Goal: Information Seeking & Learning: Learn about a topic

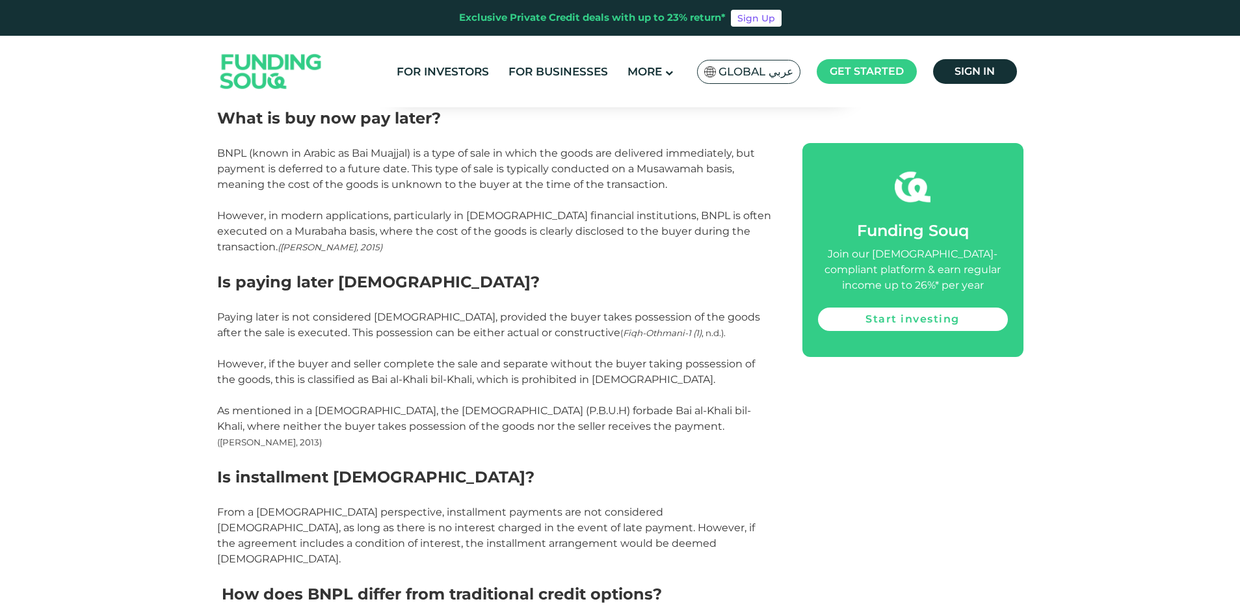
scroll to position [910, 0]
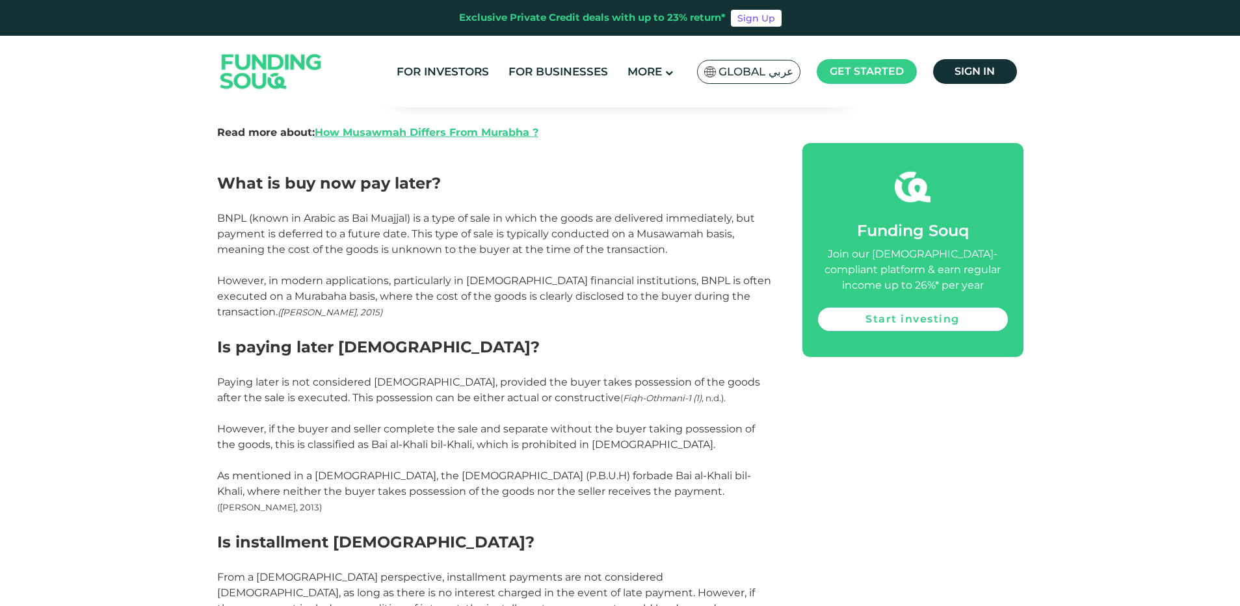
click at [395, 218] on span "BNPL (known in Arabic as Bai Muajjal) is a type of sale in which the goods are …" at bounding box center [486, 234] width 538 height 44
click at [394, 218] on span "BNPL (known in Arabic as Bai Muajjal) is a type of sale in which the goods are …" at bounding box center [486, 234] width 538 height 44
click at [650, 235] on span "BNPL (known in Arabic as Bai Muajjal) is a type of sale in which the goods are …" at bounding box center [486, 234] width 538 height 44
click at [422, 256] on p "BNPL (known in Arabic as Bai Muajjal) is a type of sale in which the goods are …" at bounding box center [495, 234] width 556 height 47
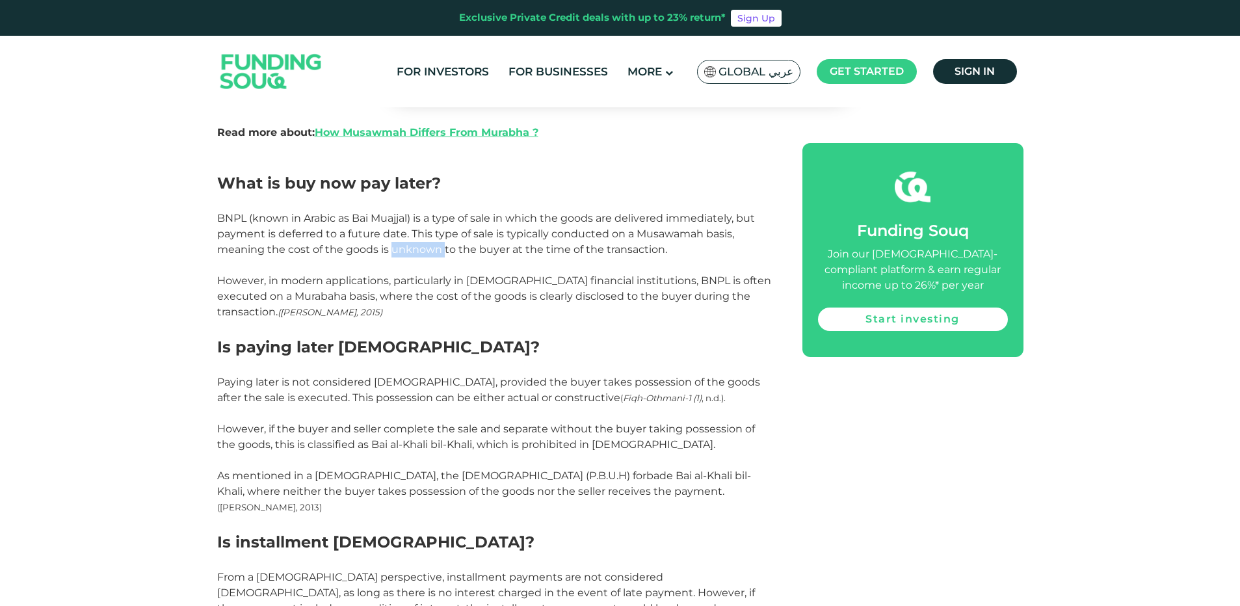
click at [422, 256] on p "BNPL (known in Arabic as Bai Muajjal) is a type of sale in which the goods are …" at bounding box center [495, 234] width 556 height 47
drag, startPoint x: 422, startPoint y: 256, endPoint x: 415, endPoint y: 266, distance: 12.1
click at [415, 266] on p at bounding box center [495, 266] width 556 height 16
drag, startPoint x: 284, startPoint y: 250, endPoint x: 726, endPoint y: 243, distance: 442.9
click at [726, 243] on p "BNPL (known in Arabic as Bai Muajjal) is a type of sale in which the goods are …" at bounding box center [495, 234] width 556 height 47
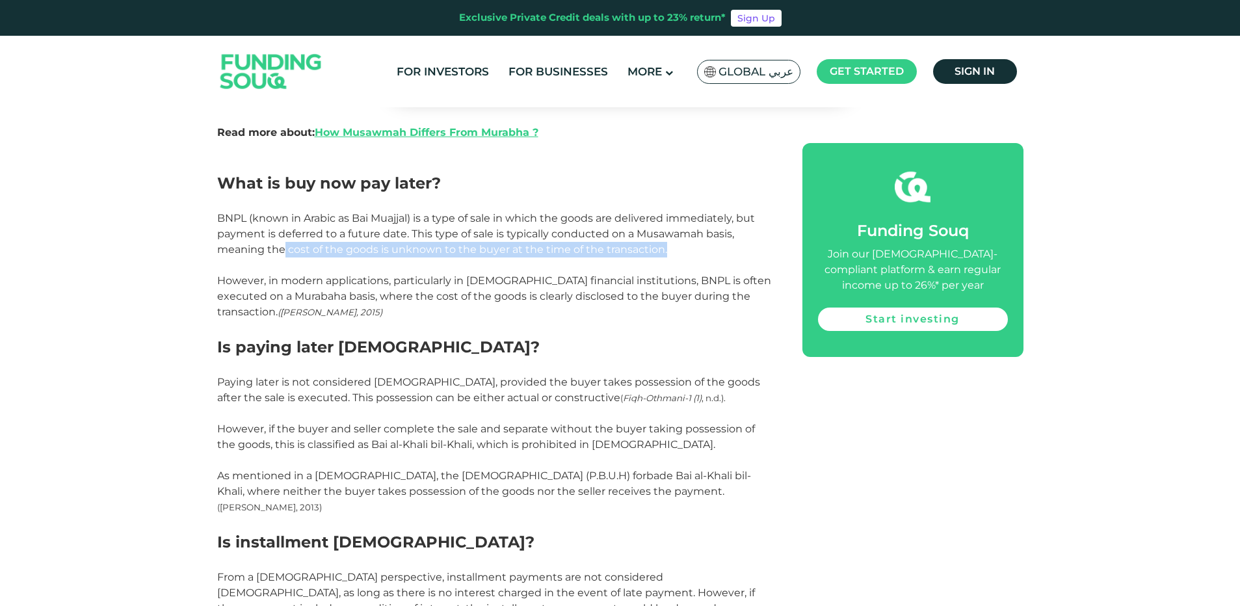
drag, startPoint x: 726, startPoint y: 243, endPoint x: 623, endPoint y: 251, distance: 103.7
click at [623, 251] on span "BNPL (known in Arabic as Bai Muajjal) is a type of sale in which the goods are …" at bounding box center [486, 234] width 538 height 44
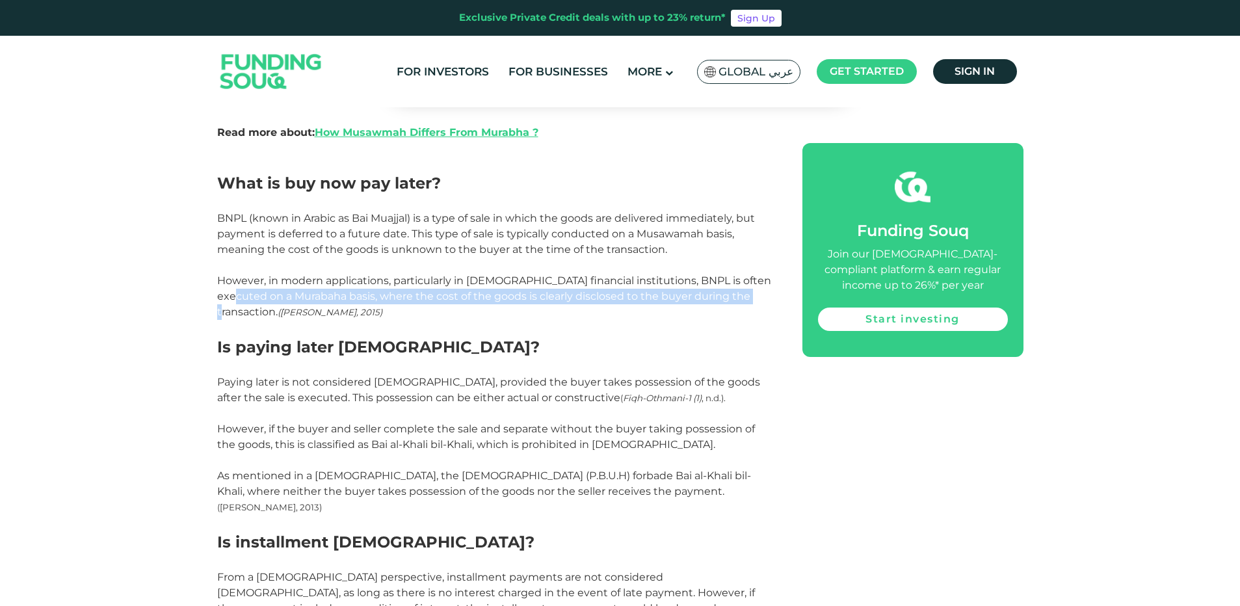
drag, startPoint x: 239, startPoint y: 297, endPoint x: 752, endPoint y: 296, distance: 513.1
click at [326, 297] on span "However, in modern applications, particularly in [DEMOGRAPHIC_DATA] financial i…" at bounding box center [494, 296] width 554 height 44
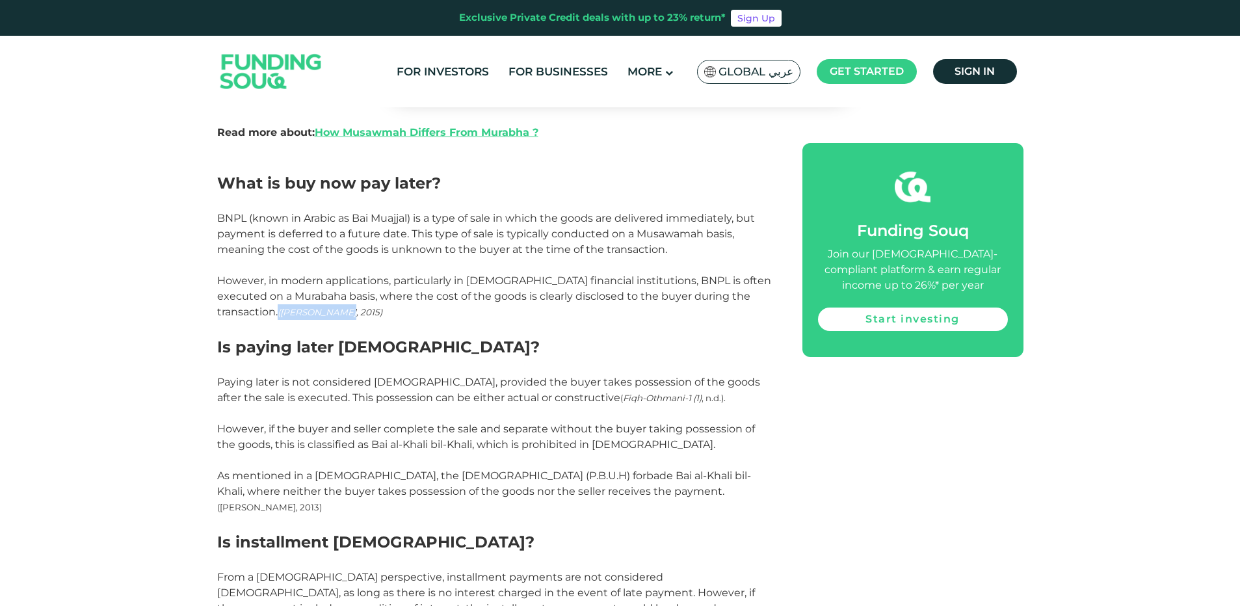
drag, startPoint x: 288, startPoint y: 320, endPoint x: 306, endPoint y: 312, distance: 19.8
drag, startPoint x: 306, startPoint y: 312, endPoint x: 507, endPoint y: 255, distance: 208.9
click at [507, 255] on span "BNPL (known in Arabic as Bai Muajjal) is a type of sale in which the goods are …" at bounding box center [486, 234] width 538 height 44
drag, startPoint x: 635, startPoint y: 233, endPoint x: 738, endPoint y: 233, distance: 103.4
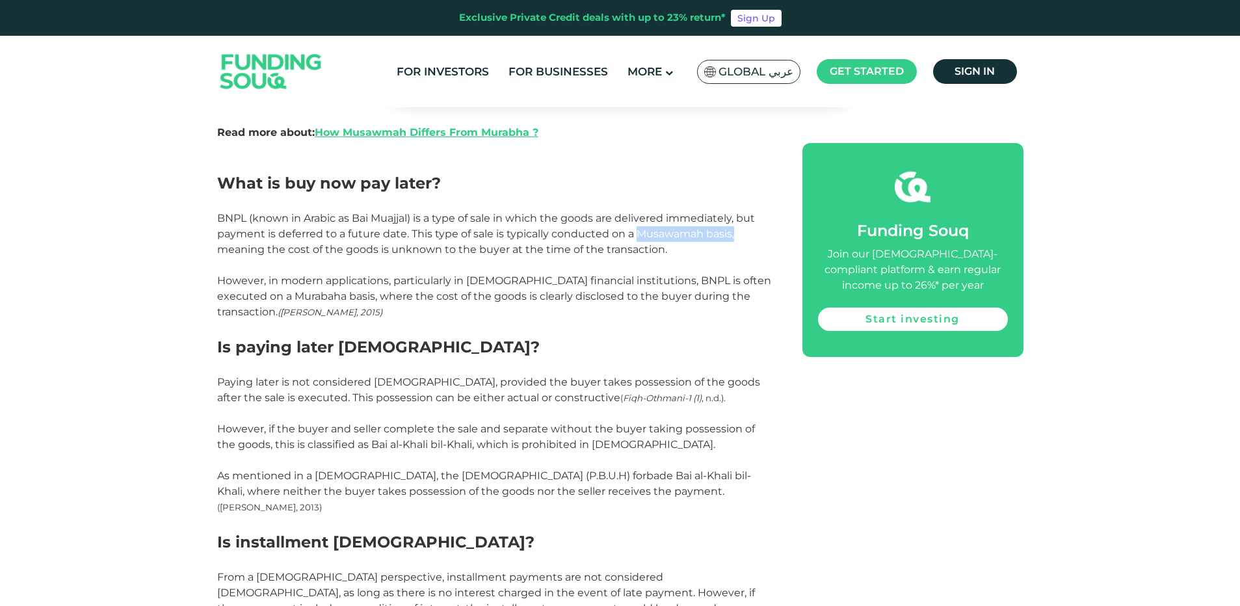
click at [738, 233] on p "BNPL (known in Arabic as Bai Muajjal) is a type of sale in which the goods are …" at bounding box center [495, 234] width 556 height 47
drag, startPoint x: 738, startPoint y: 233, endPoint x: 691, endPoint y: 235, distance: 47.5
copy span "Musawamah basis,"
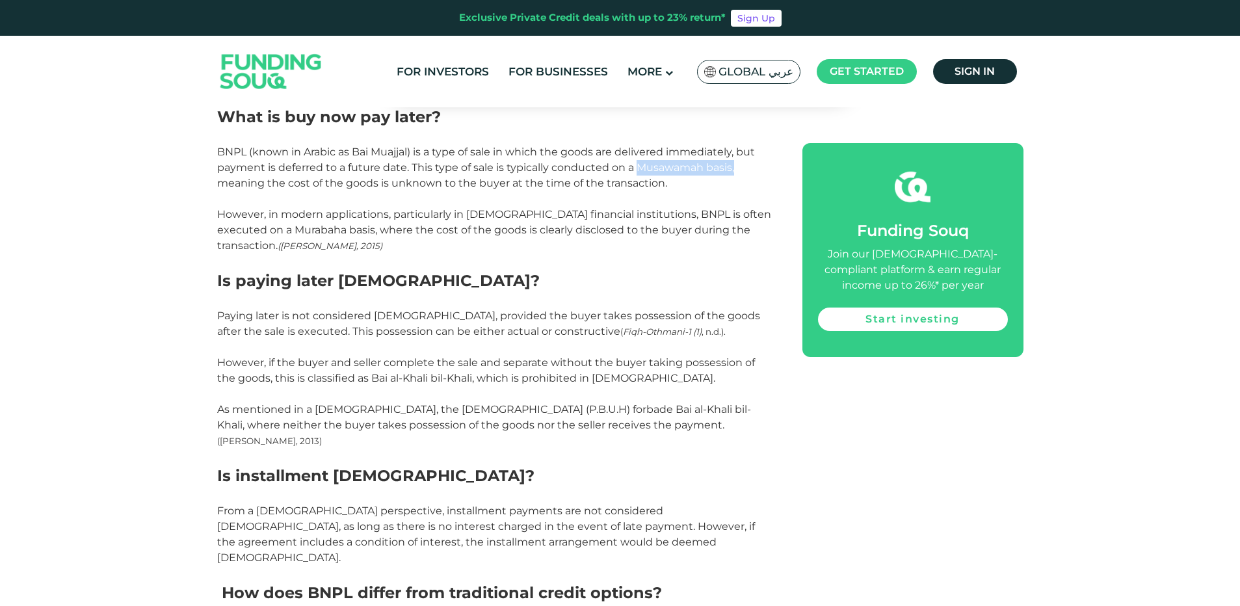
scroll to position [1040, 0]
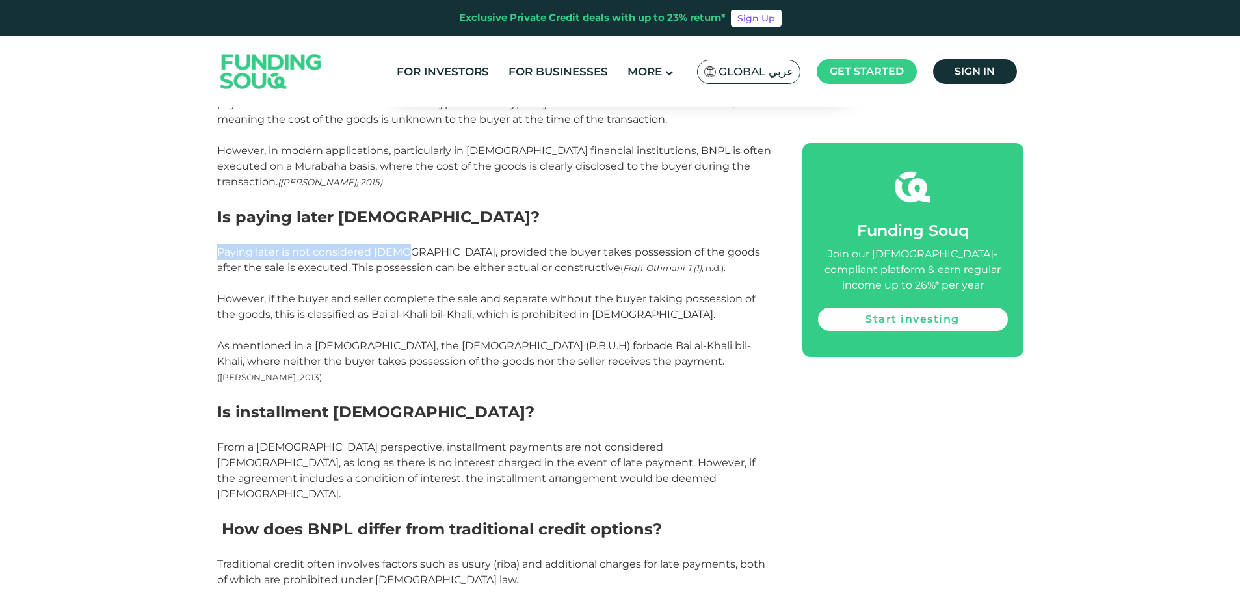
drag, startPoint x: 217, startPoint y: 255, endPoint x: 404, endPoint y: 258, distance: 186.7
click at [404, 258] on p "Paying later is not considered haram, provided the buyer takes possession of th…" at bounding box center [495, 260] width 556 height 31
drag, startPoint x: 404, startPoint y: 258, endPoint x: 419, endPoint y: 258, distance: 15.0
click at [419, 258] on p "Paying later is not considered haram, provided the buyer takes possession of th…" at bounding box center [495, 260] width 556 height 31
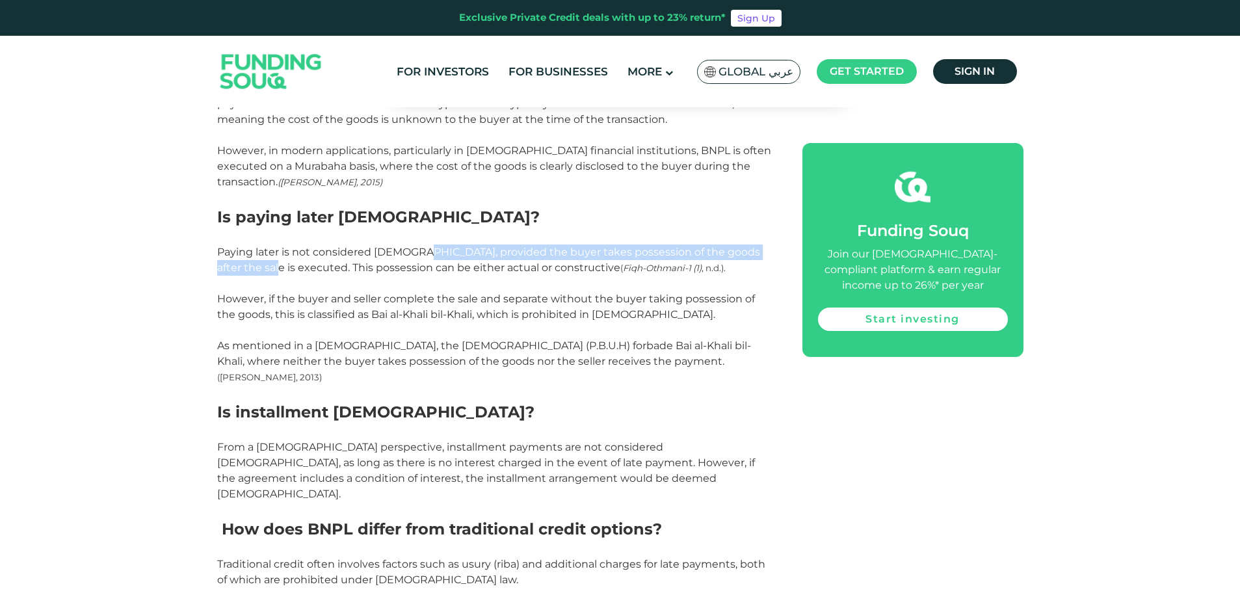
drag, startPoint x: 417, startPoint y: 255, endPoint x: 265, endPoint y: 271, distance: 152.3
click at [265, 271] on span "Paying later is not considered [DEMOGRAPHIC_DATA], provided the buyer takes pos…" at bounding box center [488, 260] width 543 height 28
drag, startPoint x: 265, startPoint y: 271, endPoint x: 278, endPoint y: 284, distance: 18.9
click at [278, 284] on p at bounding box center [495, 284] width 556 height 16
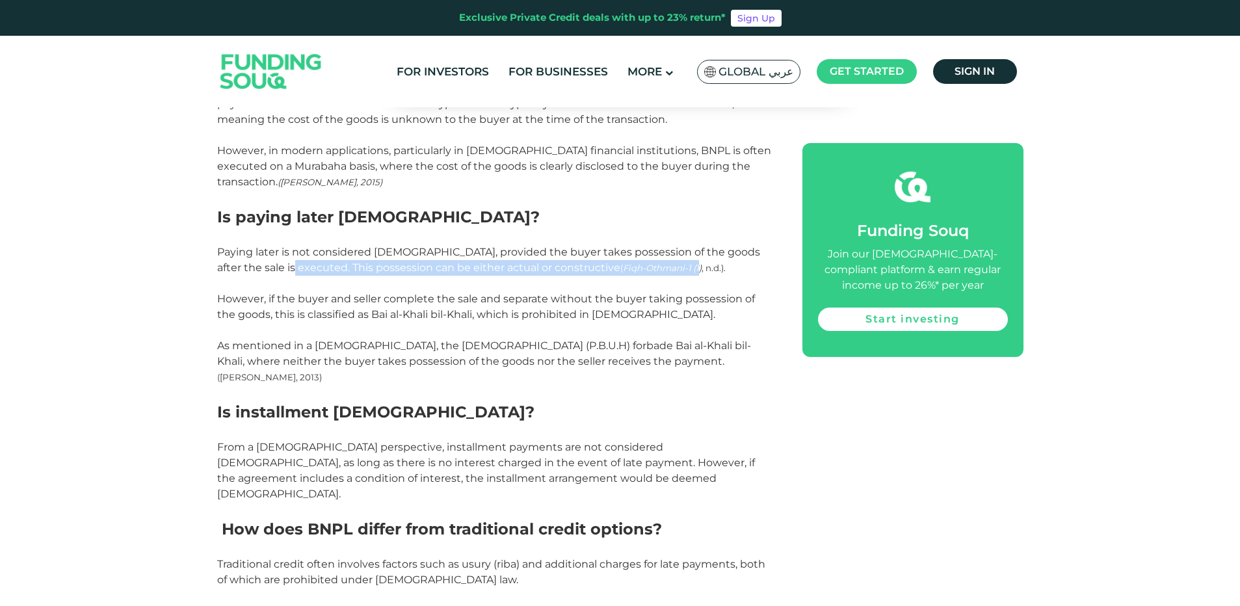
drag, startPoint x: 280, startPoint y: 269, endPoint x: 620, endPoint y: 265, distance: 340.1
click at [620, 265] on span "Paying later is not considered haram, provided the buyer takes possession of th…" at bounding box center [488, 260] width 543 height 28
drag, startPoint x: 620, startPoint y: 265, endPoint x: 592, endPoint y: 272, distance: 29.7
click at [623, 272] on em "Fiqh-Othmani-1 (1)" at bounding box center [662, 268] width 79 height 10
drag, startPoint x: 539, startPoint y: 271, endPoint x: 643, endPoint y: 271, distance: 104.0
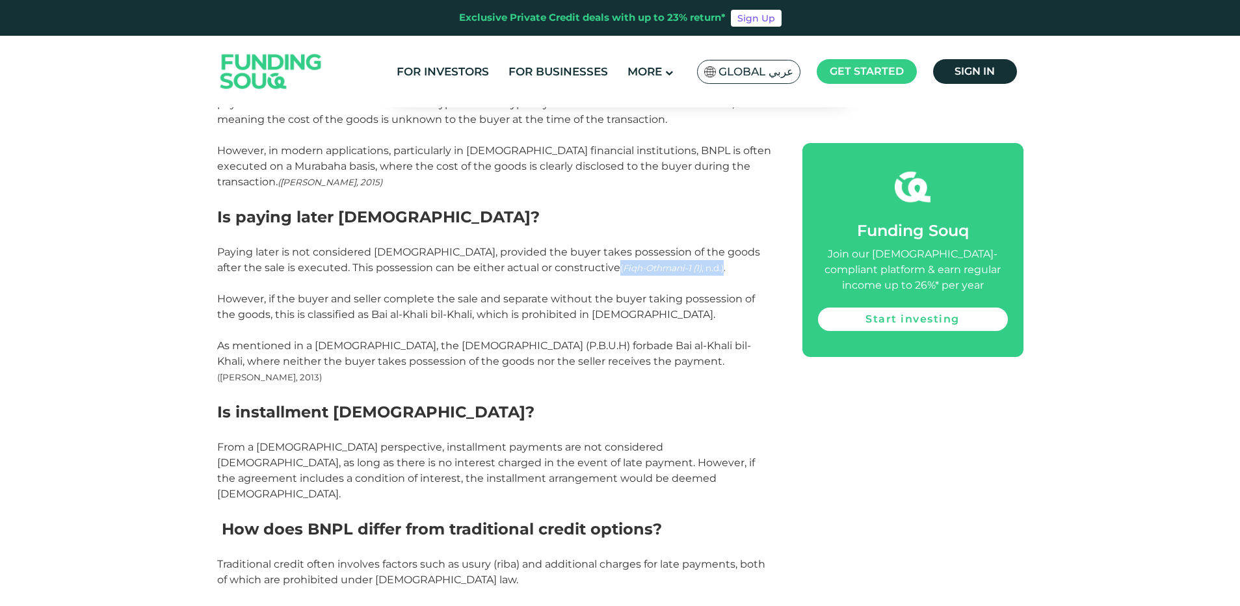
click at [643, 271] on span "( Fiqh-Othmani-1 (1) , n.d.)" at bounding box center [671, 268] width 103 height 10
drag, startPoint x: 643, startPoint y: 271, endPoint x: 559, endPoint y: 287, distance: 85.6
click at [559, 287] on p at bounding box center [495, 284] width 556 height 16
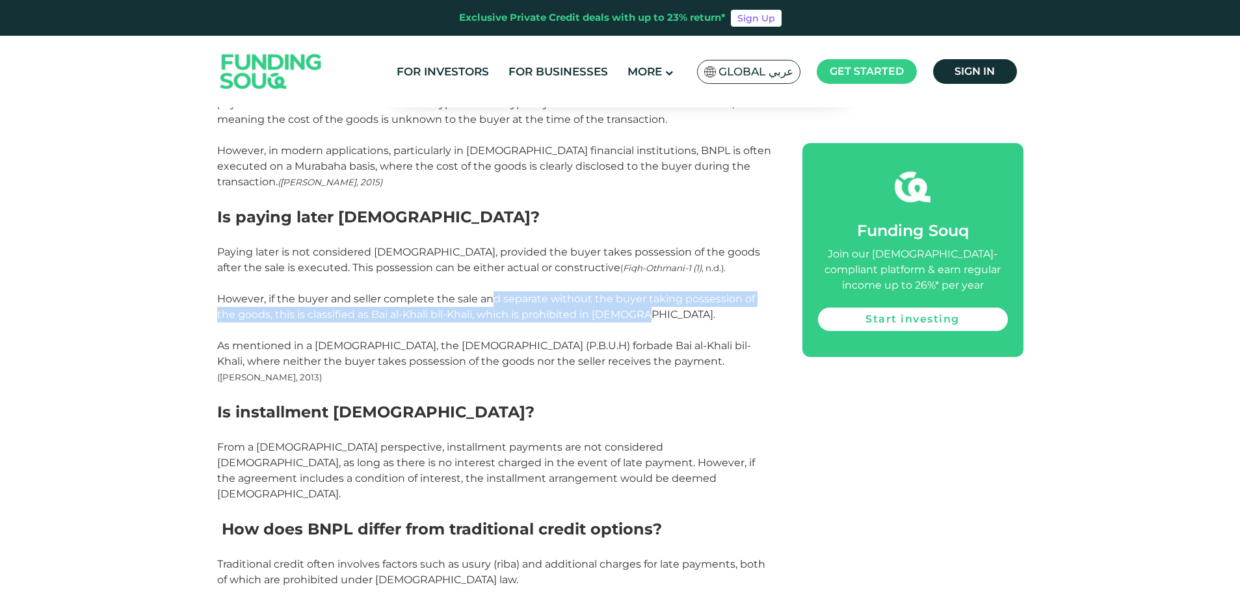
drag, startPoint x: 494, startPoint y: 300, endPoint x: 735, endPoint y: 315, distance: 242.4
click at [735, 315] on p "However, if the buyer and seller complete the sale and separate without the buy…" at bounding box center [495, 306] width 556 height 31
click at [487, 310] on span "However, if the buyer and seller complete the sale and separate without the buy…" at bounding box center [486, 307] width 538 height 28
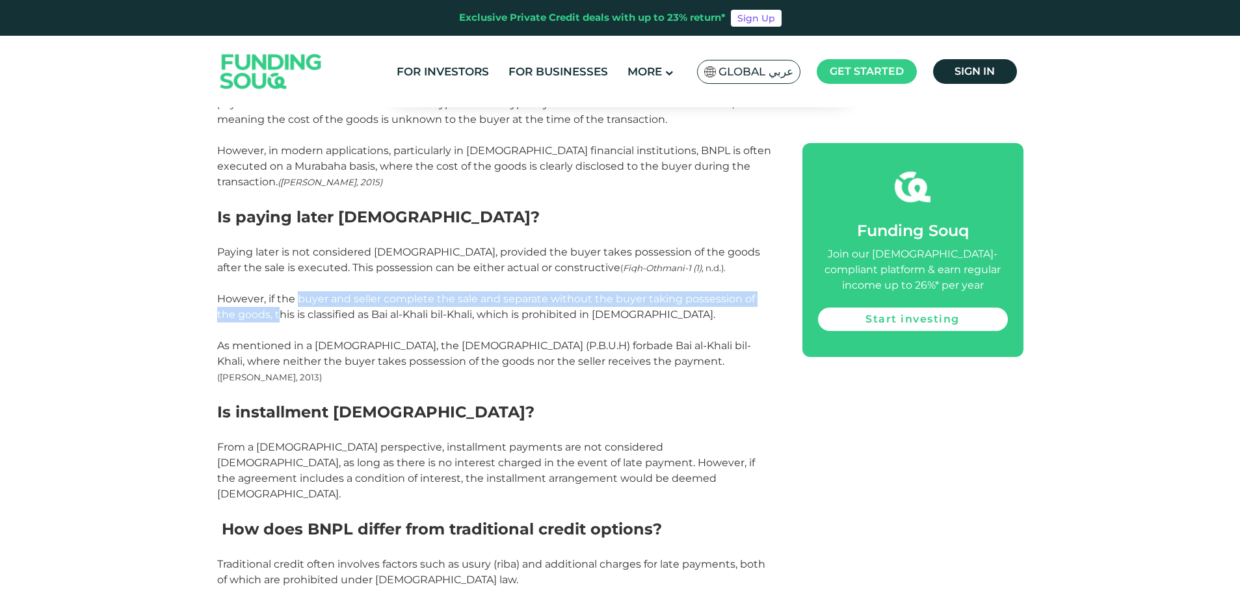
drag, startPoint x: 297, startPoint y: 294, endPoint x: 259, endPoint y: 321, distance: 46.7
click at [259, 321] on p "However, if the buyer and seller complete the sale and separate without the buy…" at bounding box center [495, 306] width 556 height 31
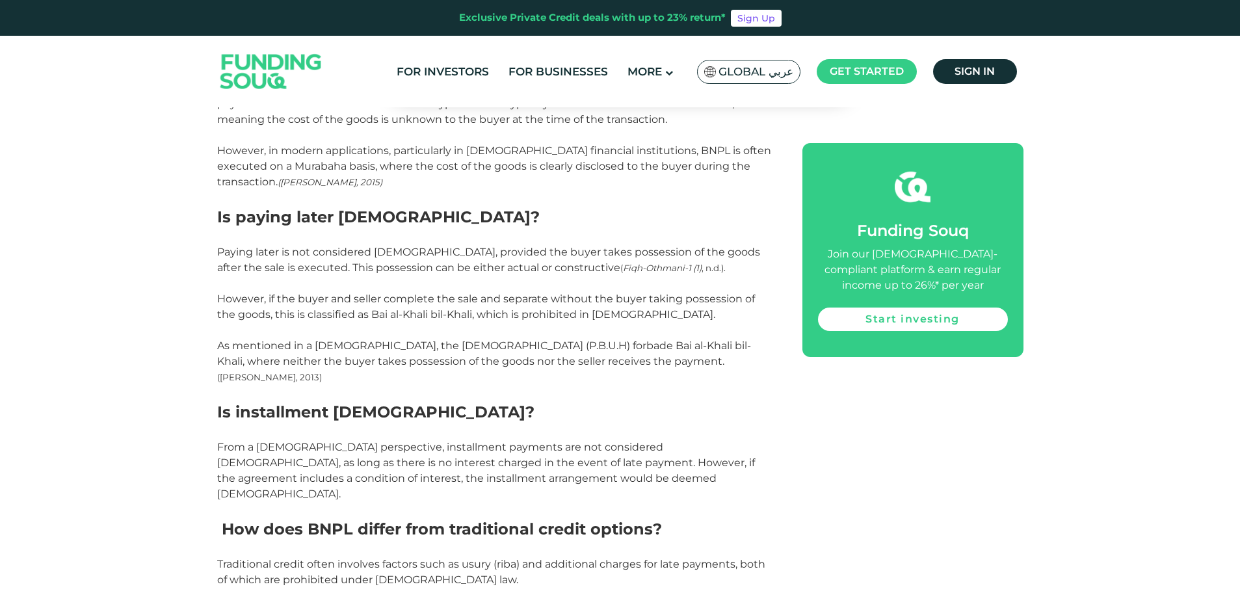
drag, startPoint x: 259, startPoint y: 321, endPoint x: 302, endPoint y: 334, distance: 44.8
click at [302, 334] on p at bounding box center [495, 331] width 556 height 16
drag, startPoint x: 347, startPoint y: 319, endPoint x: 456, endPoint y: 322, distance: 108.6
click at [456, 322] on p "However, if the buyer and seller complete the sale and separate without the buy…" at bounding box center [495, 306] width 556 height 31
drag, startPoint x: 456, startPoint y: 322, endPoint x: 457, endPoint y: 332, distance: 10.4
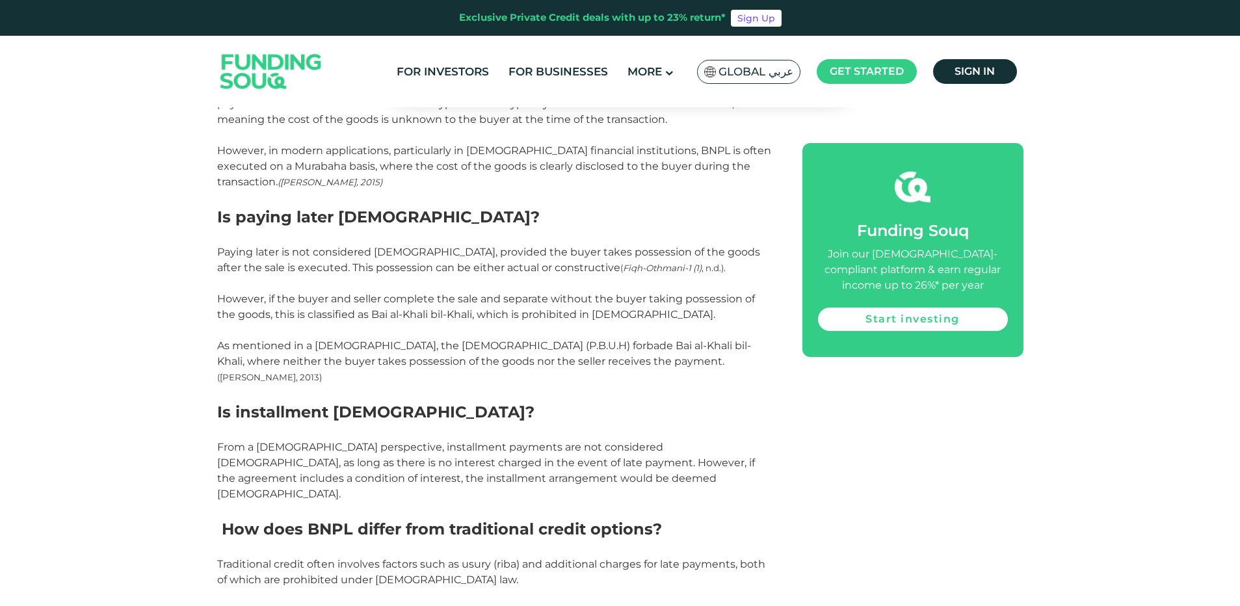
click at [458, 332] on p at bounding box center [495, 331] width 556 height 16
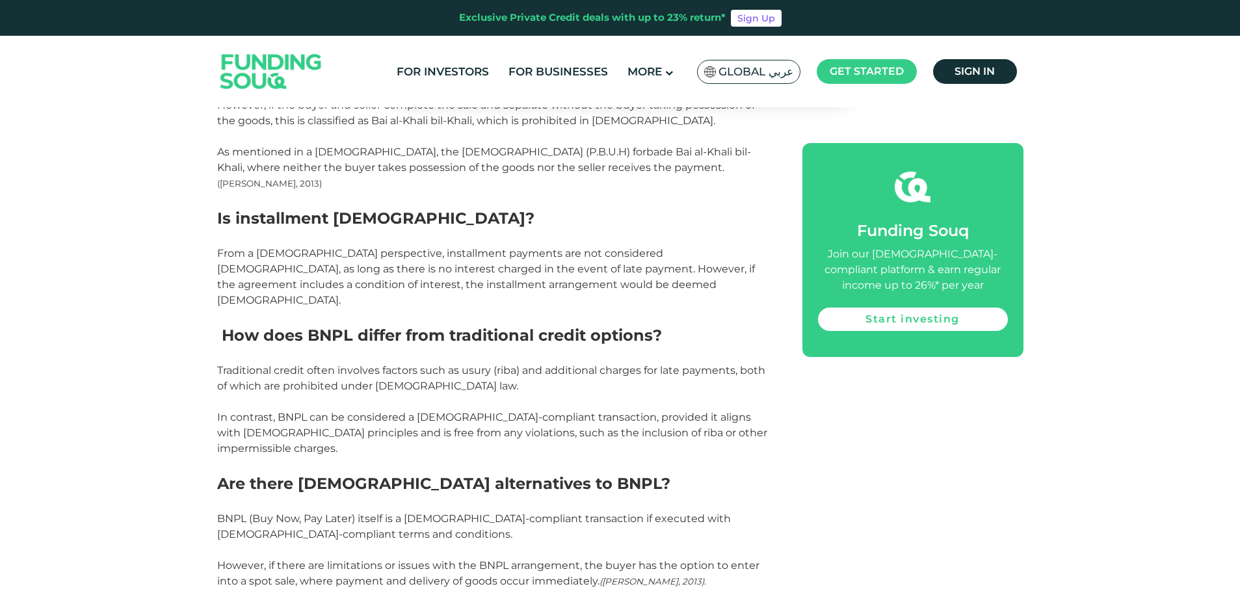
scroll to position [1236, 0]
click at [383, 251] on span "From a [DEMOGRAPHIC_DATA] perspective, installment payments are not considered …" at bounding box center [486, 275] width 538 height 59
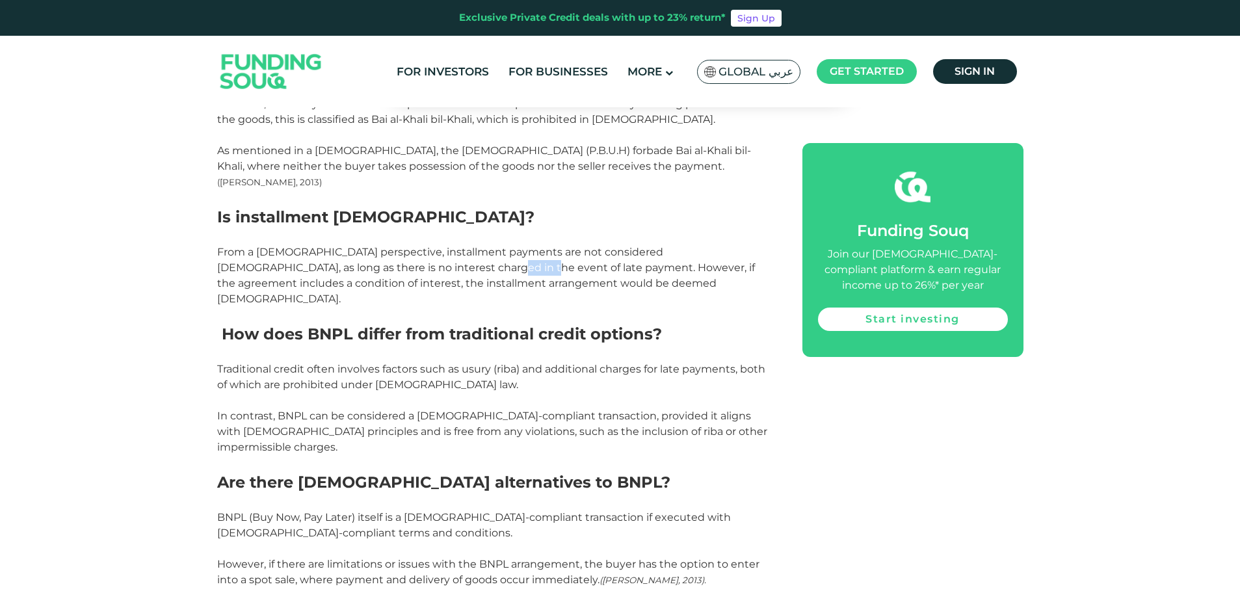
click at [383, 251] on span "From a [DEMOGRAPHIC_DATA] perspective, installment payments are not considered …" at bounding box center [486, 275] width 538 height 59
drag, startPoint x: 383, startPoint y: 251, endPoint x: 463, endPoint y: 259, distance: 80.4
click at [464, 259] on p "From a [DEMOGRAPHIC_DATA] perspective, installment payments are not considered …" at bounding box center [495, 276] width 556 height 62
click at [635, 251] on span "From a [DEMOGRAPHIC_DATA] perspective, installment payments are not considered …" at bounding box center [486, 275] width 538 height 59
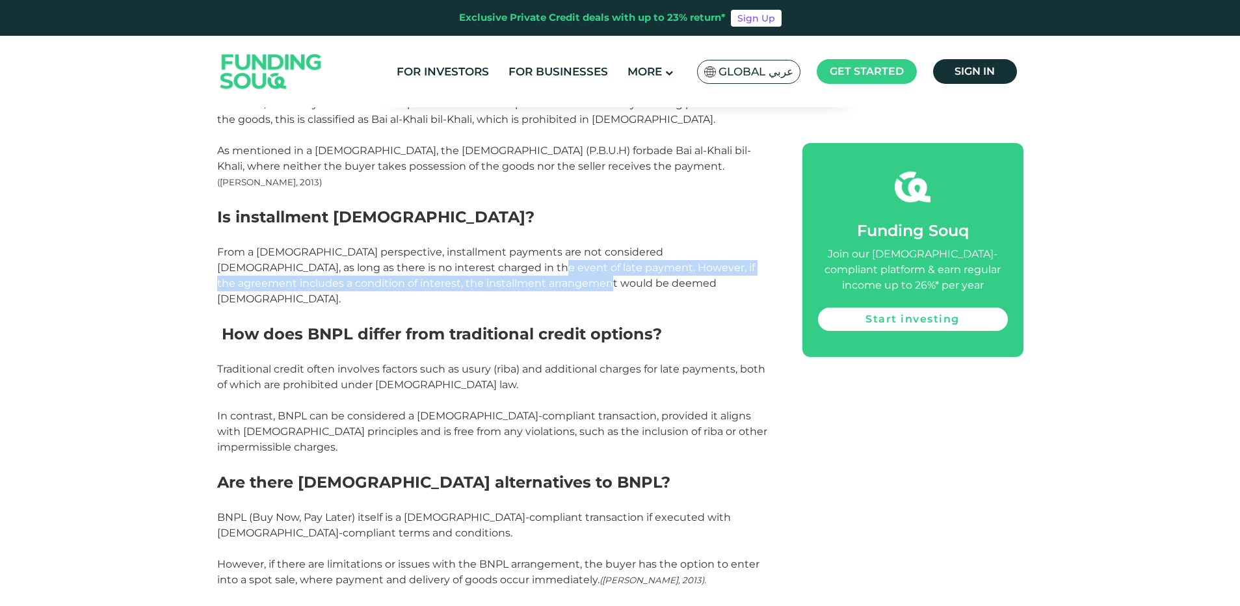
drag, startPoint x: 484, startPoint y: 254, endPoint x: 687, endPoint y: 264, distance: 203.1
click at [687, 264] on p "From a [DEMOGRAPHIC_DATA] perspective, installment payments are not considered …" at bounding box center [495, 276] width 556 height 62
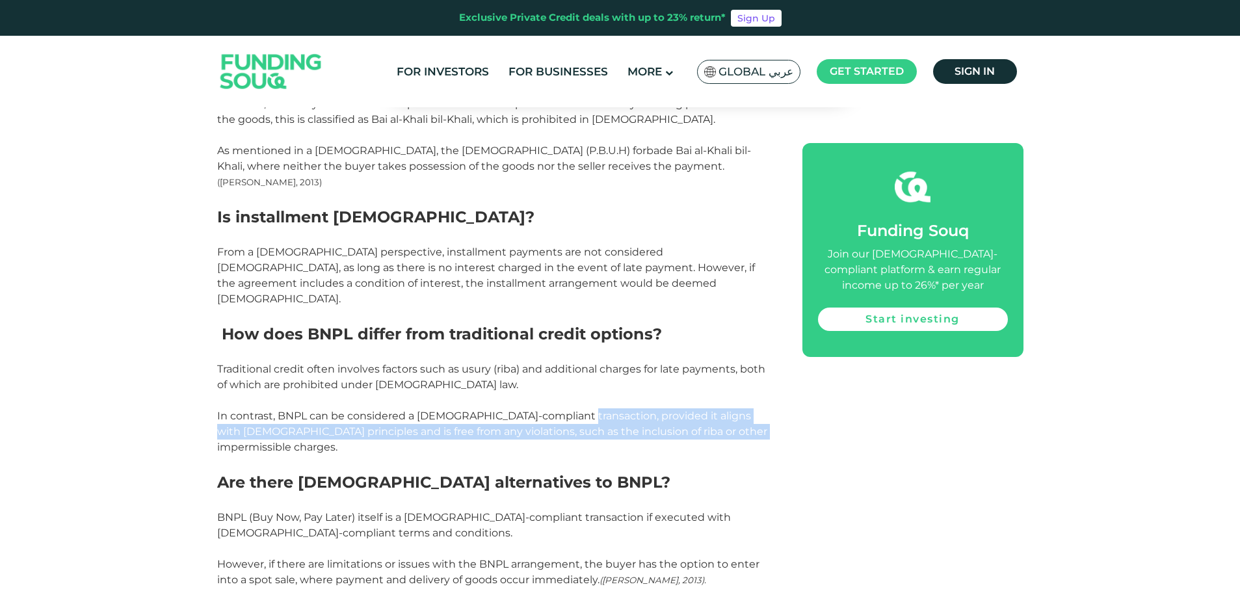
drag, startPoint x: 575, startPoint y: 386, endPoint x: 750, endPoint y: 396, distance: 175.9
click at [750, 408] on p "In contrast, BNPL can be considered a [DEMOGRAPHIC_DATA]-compliant transaction,…" at bounding box center [495, 431] width 556 height 47
drag, startPoint x: 750, startPoint y: 396, endPoint x: 707, endPoint y: 404, distance: 44.3
click at [707, 410] on span "In contrast, BNPL can be considered a [DEMOGRAPHIC_DATA]-compliant transaction,…" at bounding box center [492, 432] width 550 height 44
drag, startPoint x: 269, startPoint y: 397, endPoint x: 767, endPoint y: 403, distance: 497.5
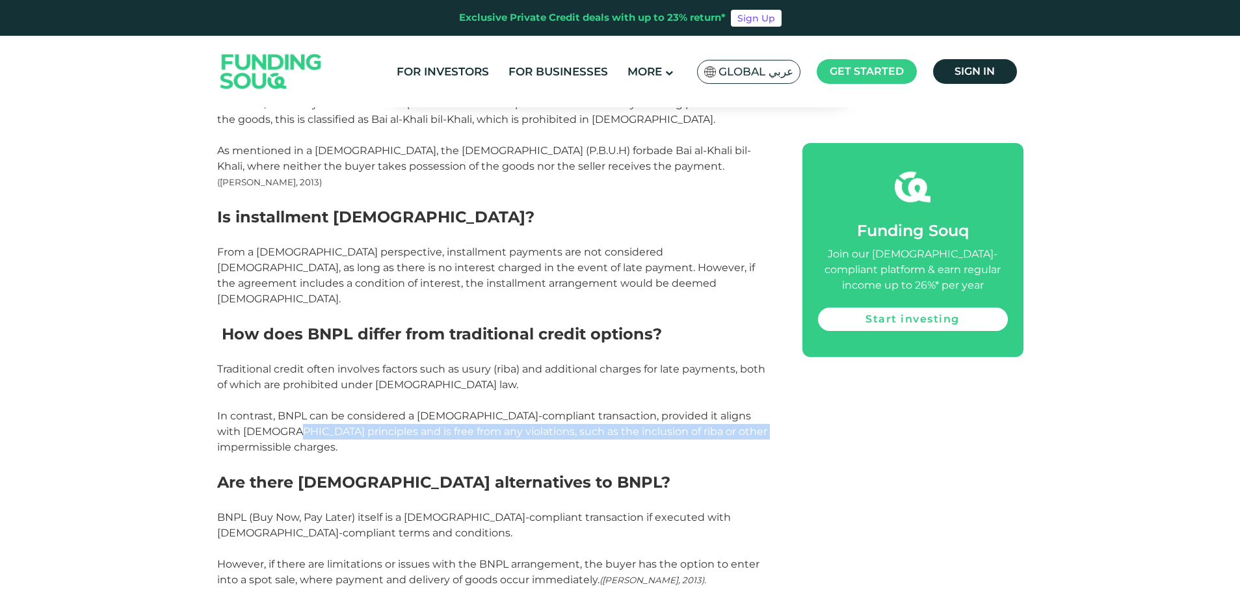
click at [767, 408] on p "In contrast, BNPL can be considered a [DEMOGRAPHIC_DATA]-compliant transaction,…" at bounding box center [495, 431] width 556 height 47
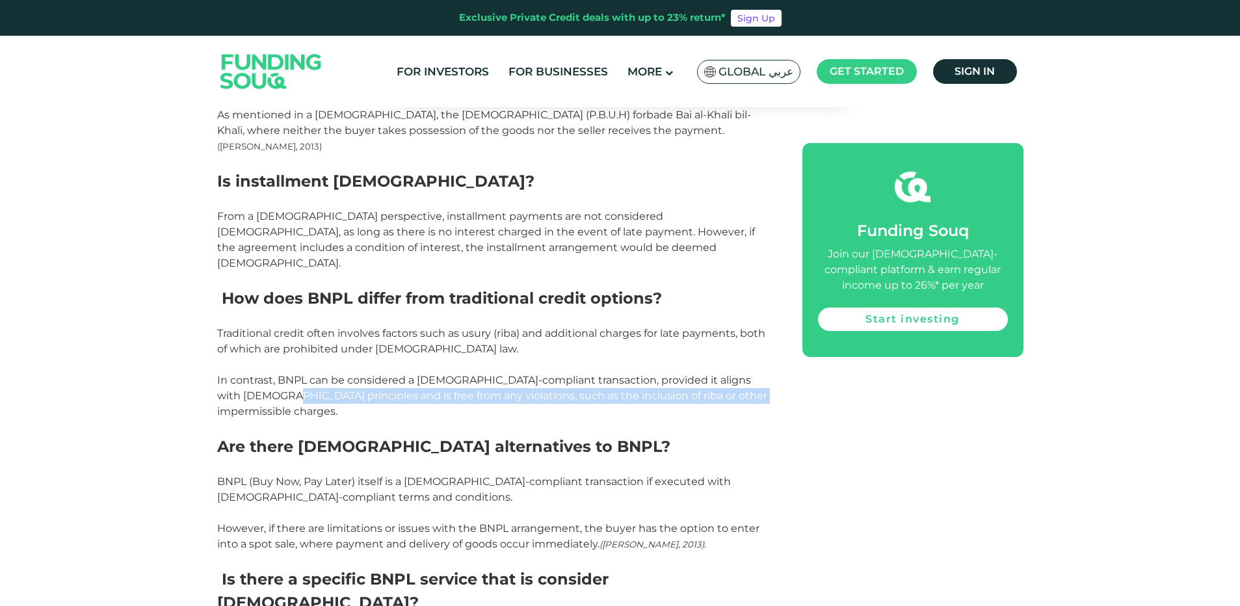
scroll to position [1301, 0]
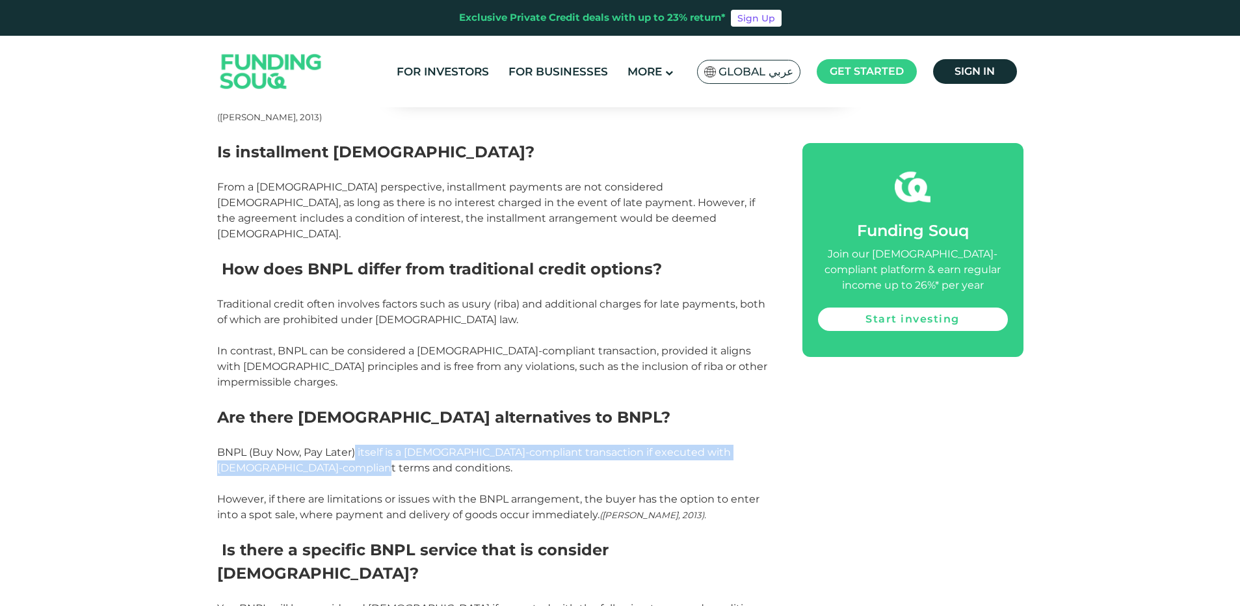
drag, startPoint x: 355, startPoint y: 401, endPoint x: 328, endPoint y: 418, distance: 32.1
click at [328, 446] on span "BNPL (Buy Now, Pay Later) itself is a [DEMOGRAPHIC_DATA]-compliant transaction …" at bounding box center [474, 460] width 514 height 28
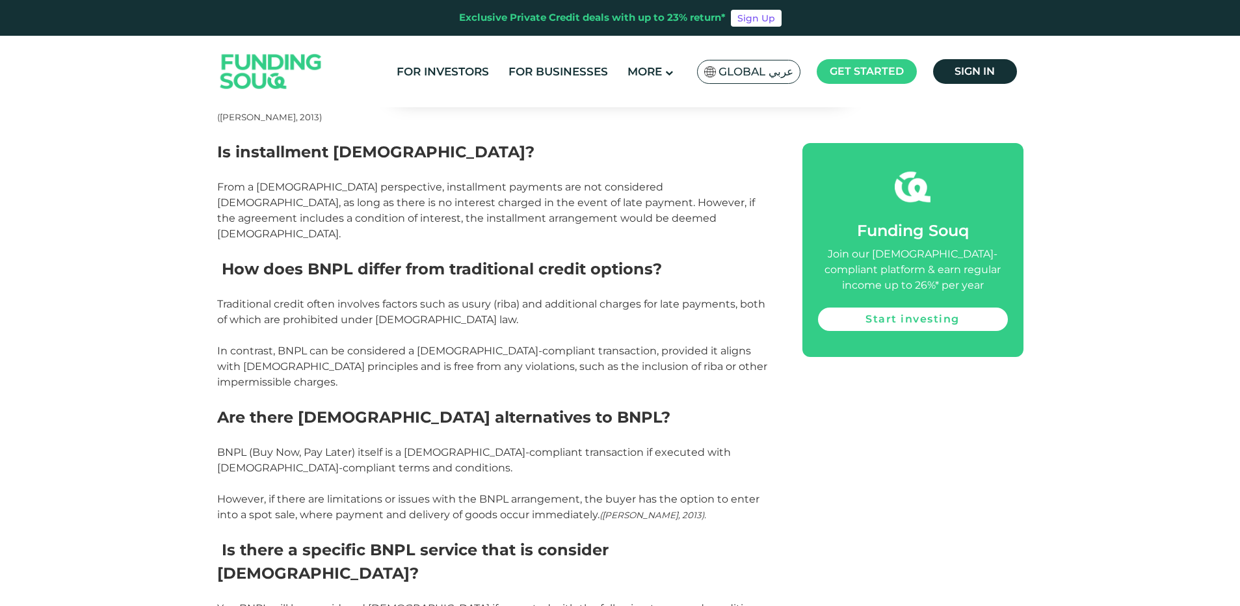
drag, startPoint x: 328, startPoint y: 418, endPoint x: 254, endPoint y: 448, distance: 79.3
click at [294, 493] on span "However, if there are limitations or issues with the BNPL arrangement, the buye…" at bounding box center [488, 507] width 542 height 28
drag, startPoint x: 254, startPoint y: 443, endPoint x: 598, endPoint y: 435, distance: 344.1
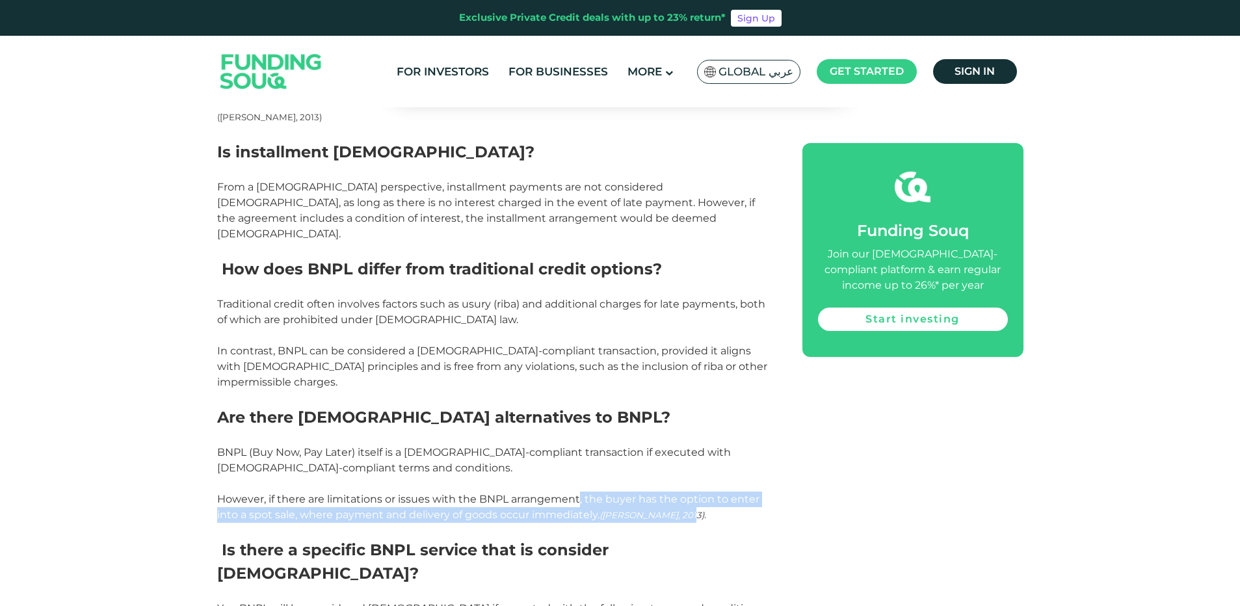
drag, startPoint x: 579, startPoint y: 449, endPoint x: 760, endPoint y: 468, distance: 182.4
click at [760, 492] on p "However, if there are limitations or issues with the BNPL arrangement, the buye…" at bounding box center [495, 507] width 556 height 31
